Goal: Task Accomplishment & Management: Use online tool/utility

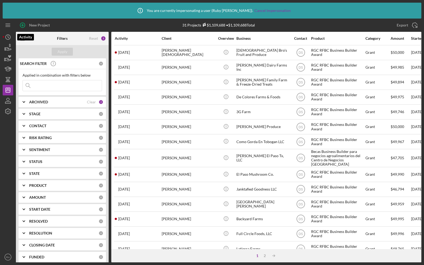
click at [8, 37] on polyline "button" at bounding box center [8, 37] width 1 height 2
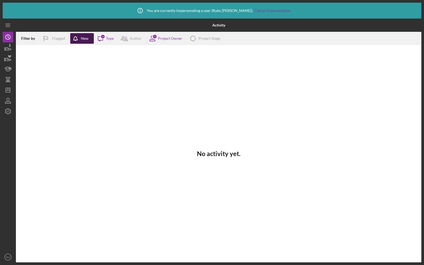
click at [86, 38] on div "New" at bounding box center [85, 38] width 8 height 11
click at [150, 39] on icon at bounding box center [152, 40] width 5 height 2
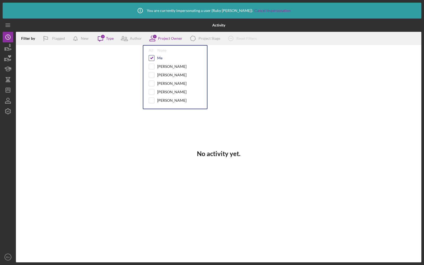
click at [153, 59] on input "checkbox" at bounding box center [151, 57] width 5 height 5
checkbox input "false"
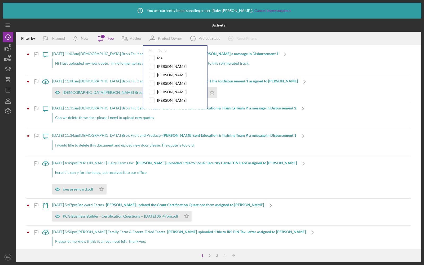
click at [105, 39] on icon "Icon/Message" at bounding box center [100, 38] width 13 height 13
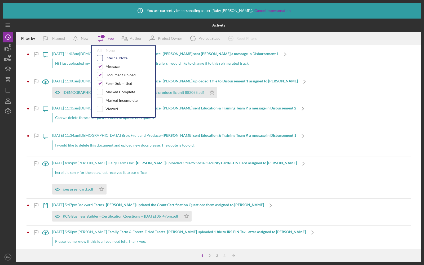
click at [101, 57] on input "checkbox" at bounding box center [99, 57] width 5 height 5
checkbox input "true"
click at [100, 90] on input "checkbox" at bounding box center [99, 91] width 5 height 5
checkbox input "true"
click at [101, 100] on input "checkbox" at bounding box center [99, 100] width 5 height 5
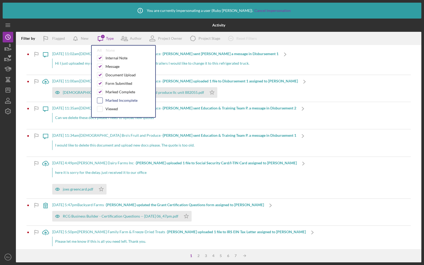
checkbox input "true"
click at [100, 109] on input "checkbox" at bounding box center [99, 108] width 5 height 5
checkbox input "true"
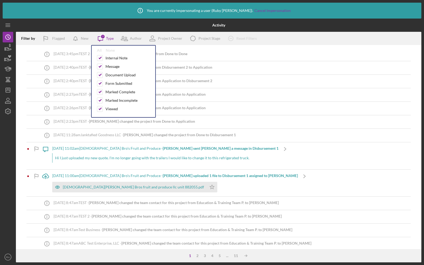
click at [299, 59] on div "Icon/Info [DATE] 3:45pm TEST 2 - [PERSON_NAME] changed the project from Done to…" at bounding box center [218, 54] width 384 height 13
